Goal: Information Seeking & Learning: Compare options

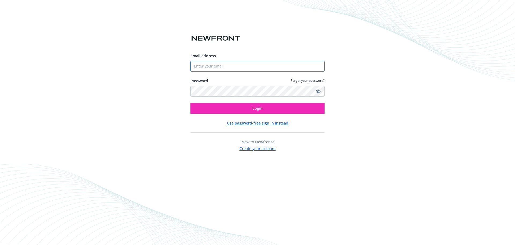
click at [222, 65] on input "Email address" at bounding box center [258, 66] width 134 height 11
type input "[EMAIL_ADDRESS][DOMAIN_NAME]"
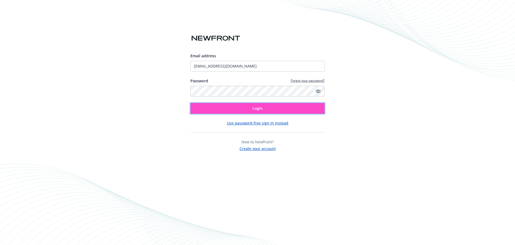
click at [228, 109] on button "Login" at bounding box center [258, 108] width 134 height 11
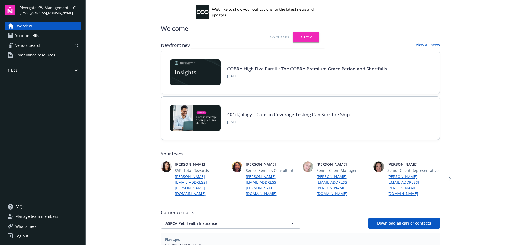
click at [306, 34] on link "Allow" at bounding box center [306, 37] width 26 height 10
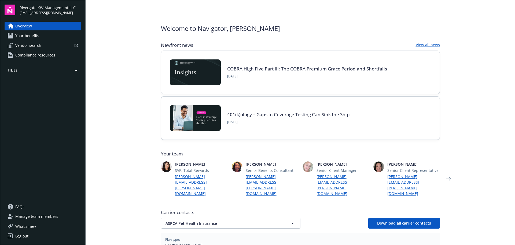
click at [29, 71] on button "Files" at bounding box center [43, 71] width 77 height 7
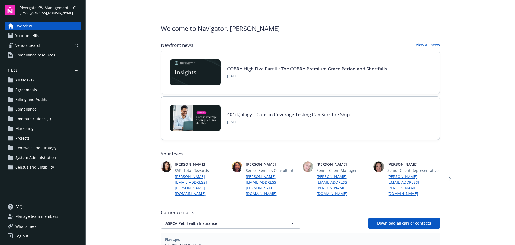
click at [31, 119] on span "Communications (1)" at bounding box center [33, 118] width 36 height 9
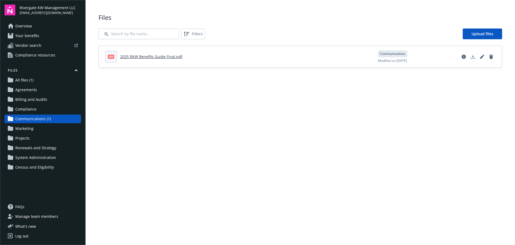
click at [22, 78] on span "All files (1)" at bounding box center [24, 80] width 18 height 9
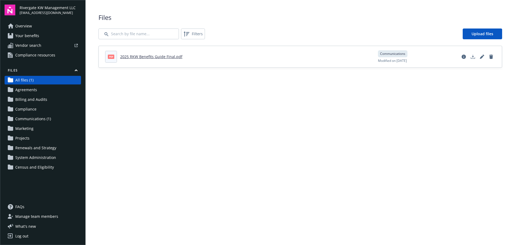
click at [27, 138] on span "Projects" at bounding box center [22, 138] width 14 height 9
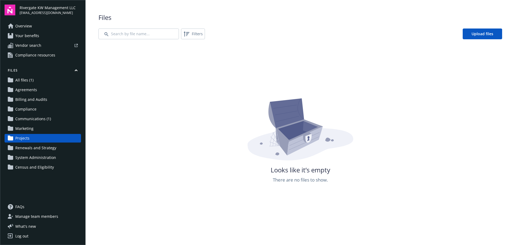
click at [20, 44] on span "Vendor search" at bounding box center [28, 45] width 26 height 9
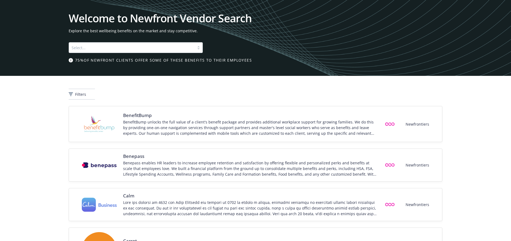
click at [117, 48] on div at bounding box center [132, 47] width 120 height 6
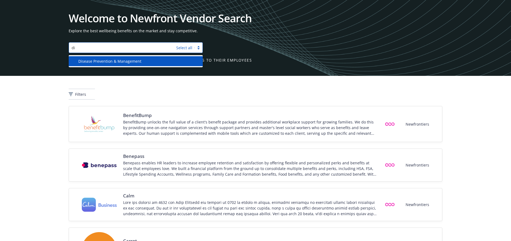
type input "d"
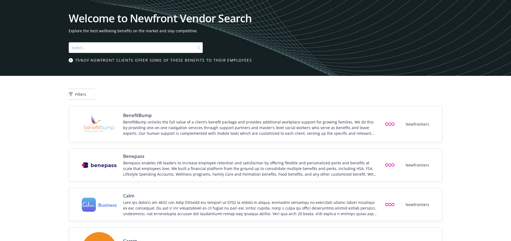
click at [30, 100] on div "Filters" at bounding box center [255, 91] width 511 height 30
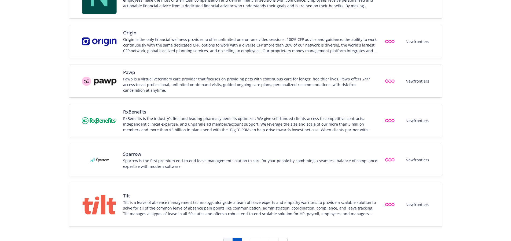
scroll to position [698, 0]
click at [245, 237] on link "2" at bounding box center [246, 242] width 9 height 10
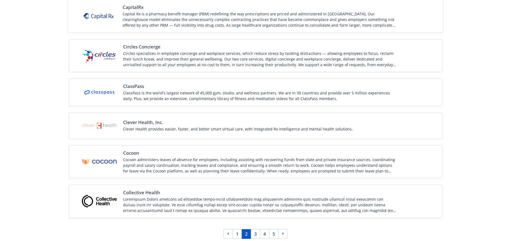
scroll to position [661, 0]
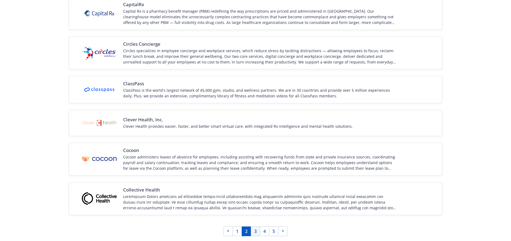
click at [253, 232] on link "3" at bounding box center [255, 231] width 9 height 10
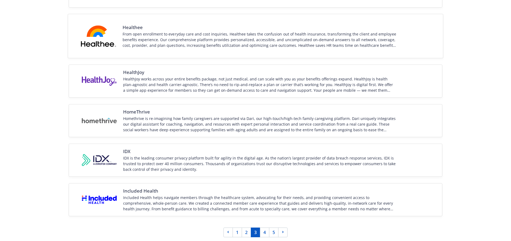
scroll to position [725, 0]
click at [263, 231] on link "4" at bounding box center [264, 231] width 9 height 10
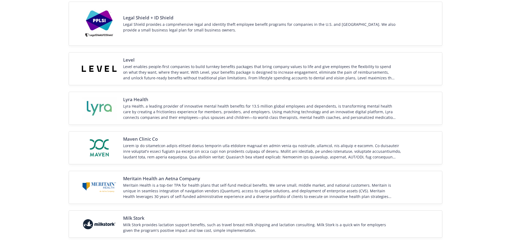
scroll to position [187, 0]
